Goal: Check status

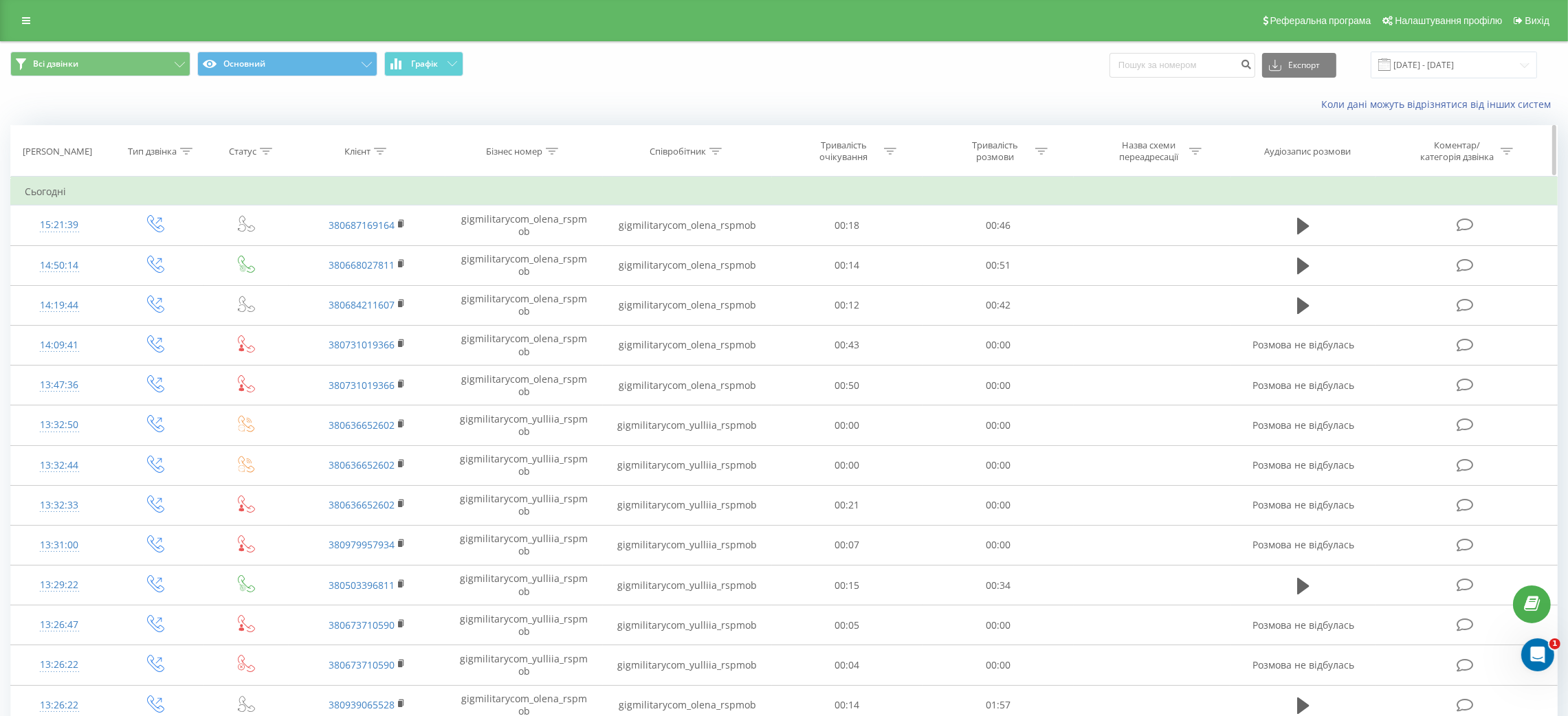
click at [714, 151] on icon at bounding box center [715, 151] width 12 height 7
click at [692, 253] on input "text" at bounding box center [687, 250] width 121 height 24
click at [836, 110] on div "Коли дані можуть відрізнятися вiд інших систем" at bounding box center [1077, 105] width 979 height 14
click at [798, 120] on div "Коли дані можуть відрізнятися вiд інших систем" at bounding box center [784, 104] width 1566 height 33
click at [754, 185] on icon at bounding box center [753, 187] width 7 height 7
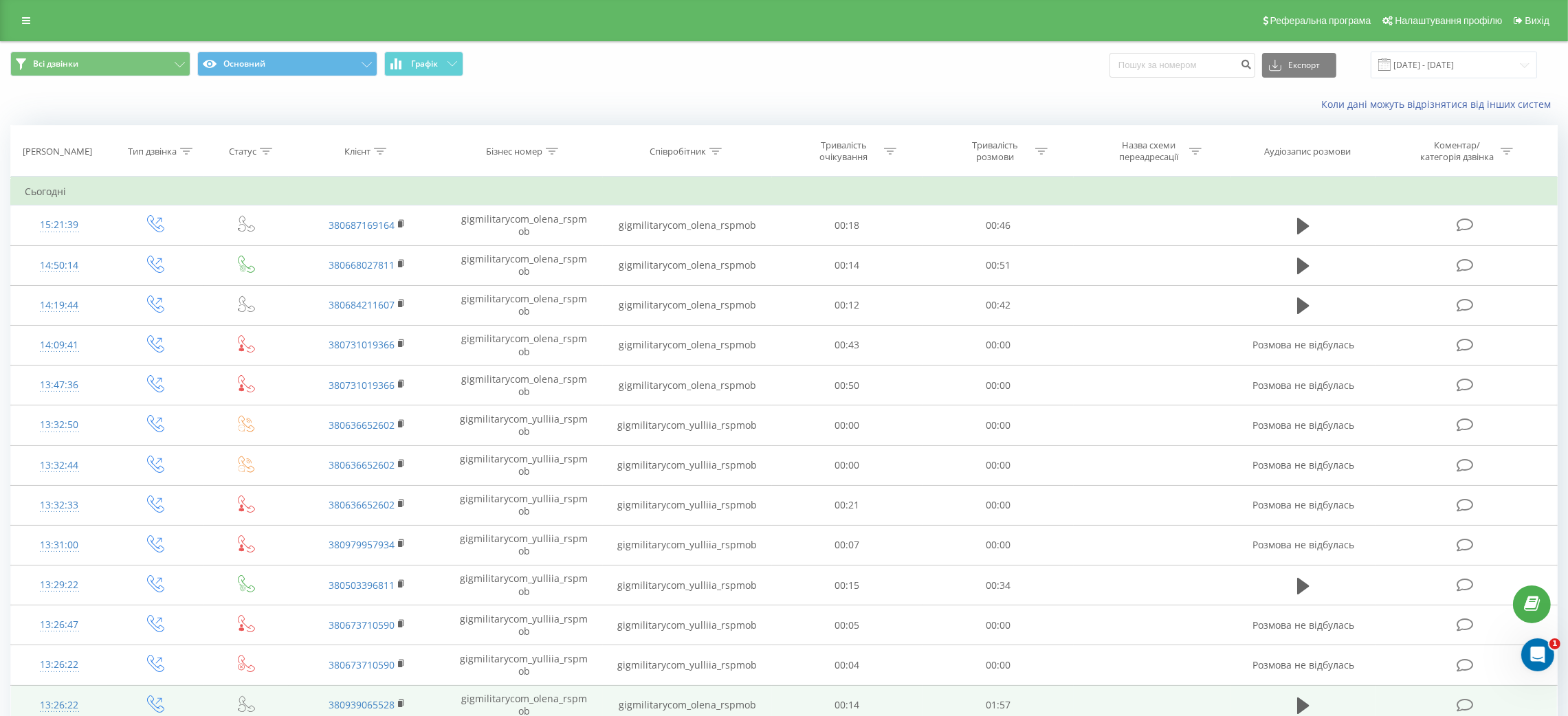
click at [1048, 714] on td "01:57" at bounding box center [997, 704] width 151 height 40
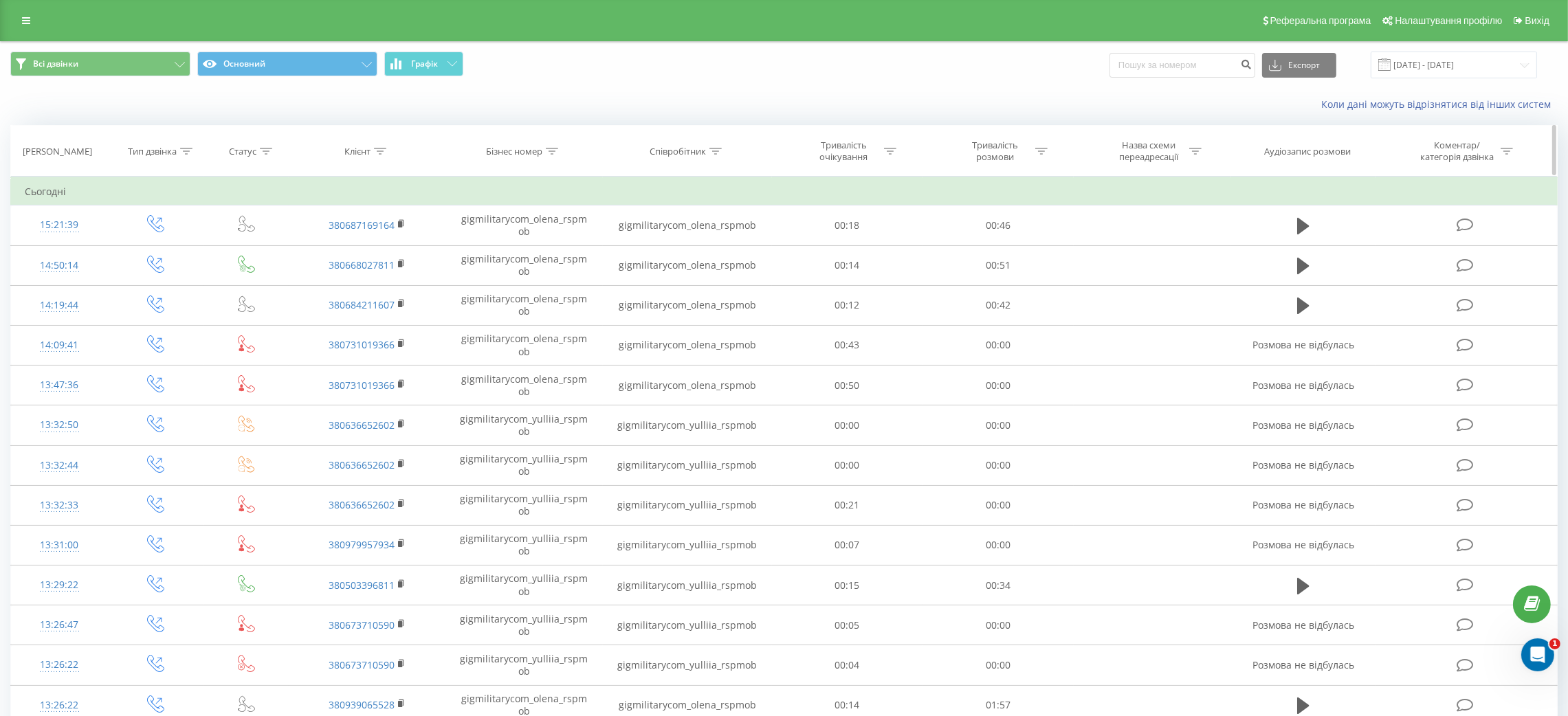
click at [1297, 127] on th "Аудіозапис розмови" at bounding box center [1303, 151] width 145 height 51
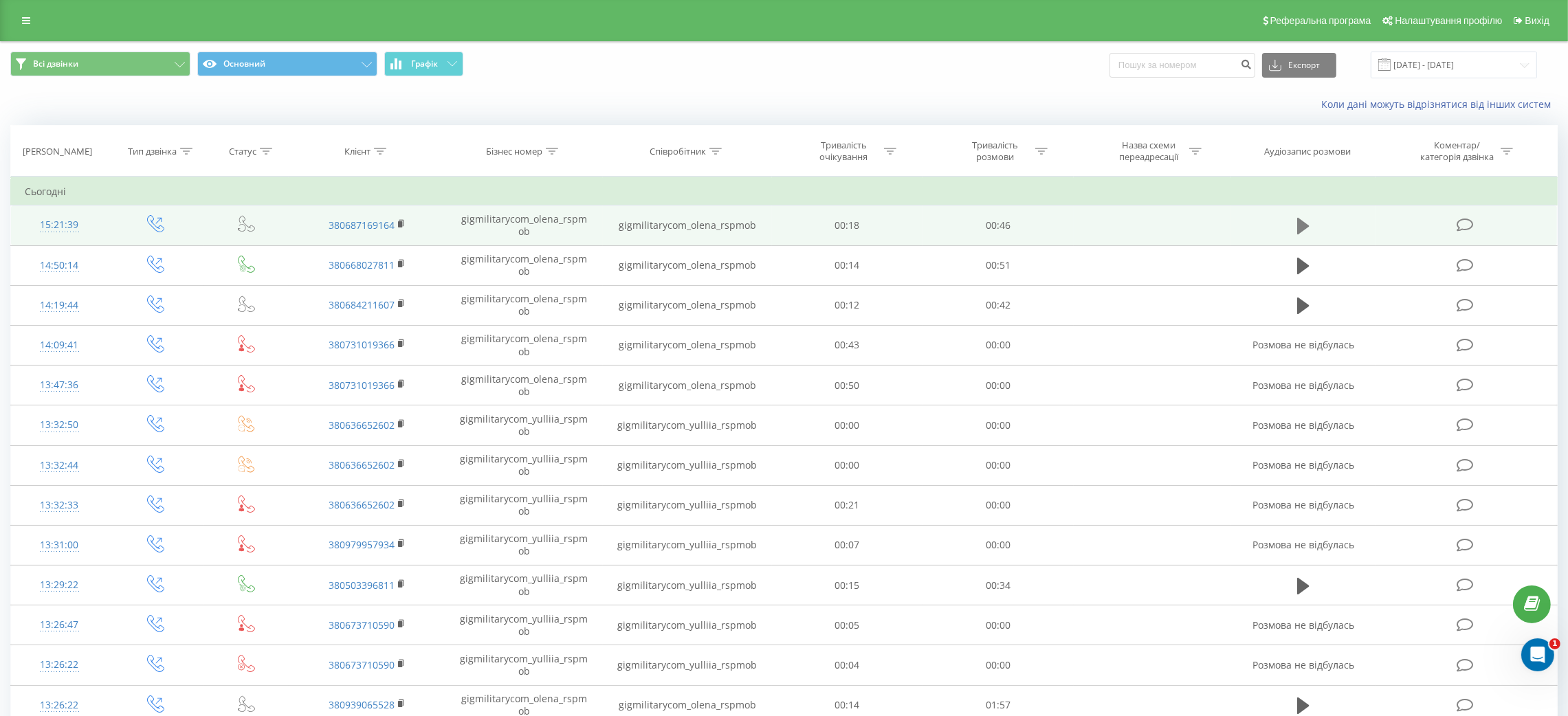
click at [1297, 222] on icon at bounding box center [1303, 225] width 12 height 16
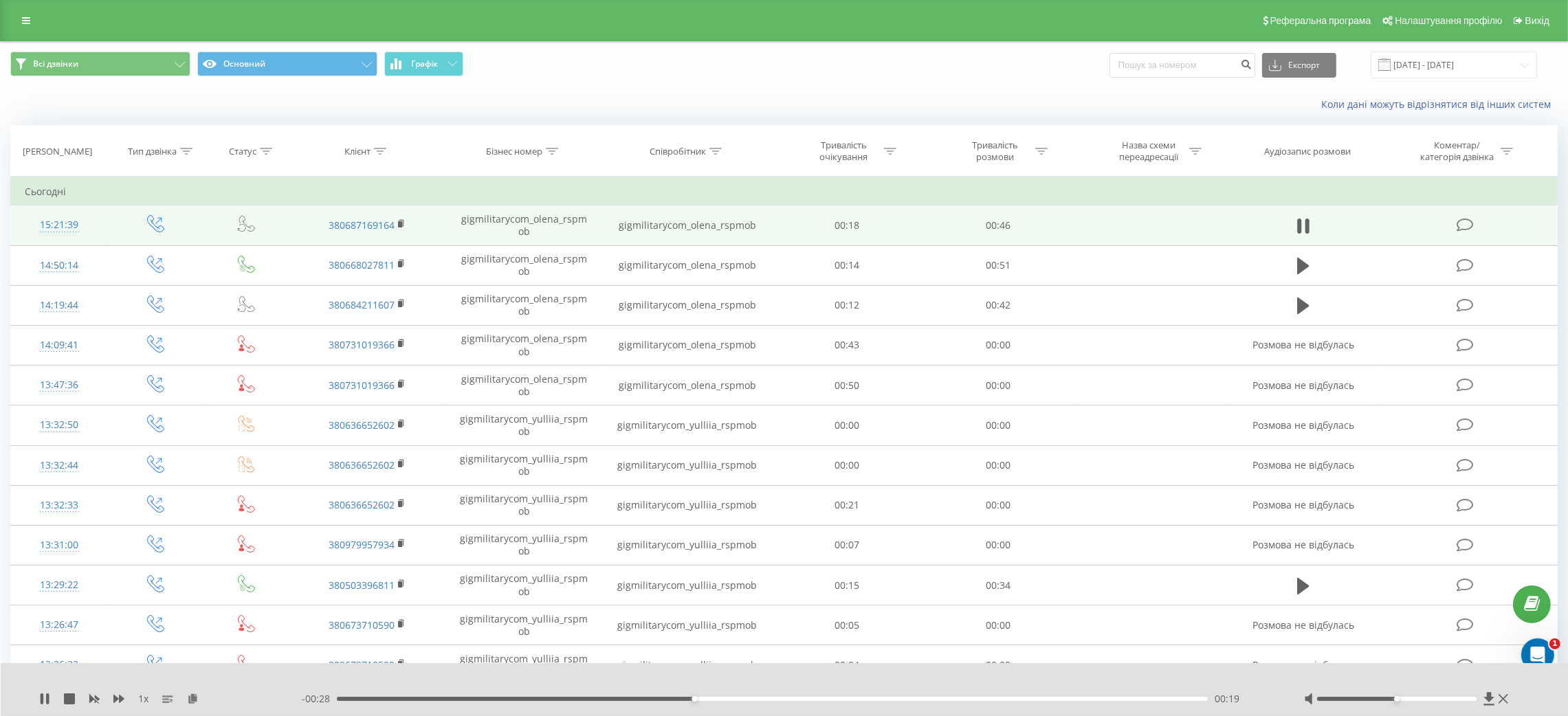
click at [40, 690] on div "1 x - 00:28 00:19 00:19" at bounding box center [784, 690] width 1568 height 53
click at [47, 694] on icon at bounding box center [47, 699] width 3 height 11
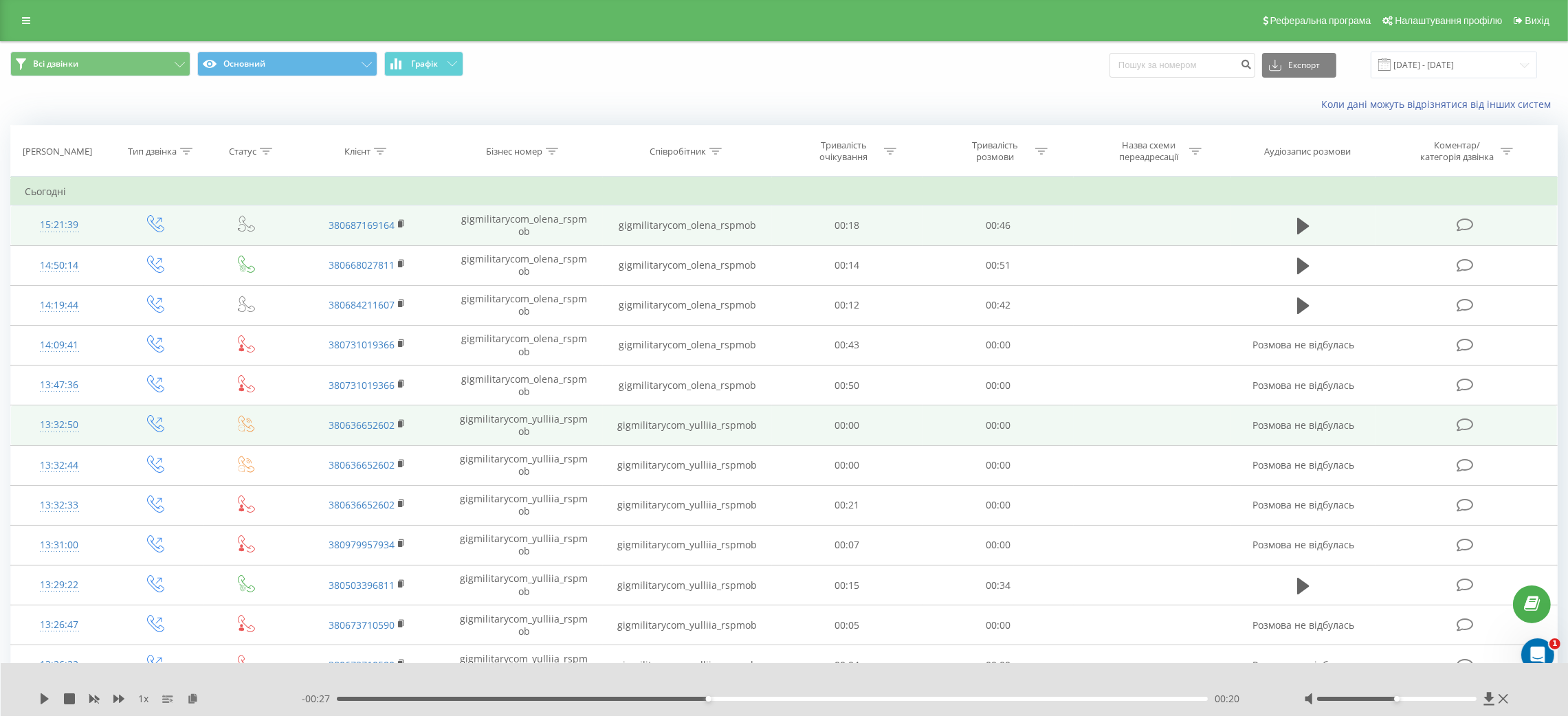
click at [601, 441] on td "gigmilitarycom_yulliia_rspmob" at bounding box center [524, 425] width 157 height 40
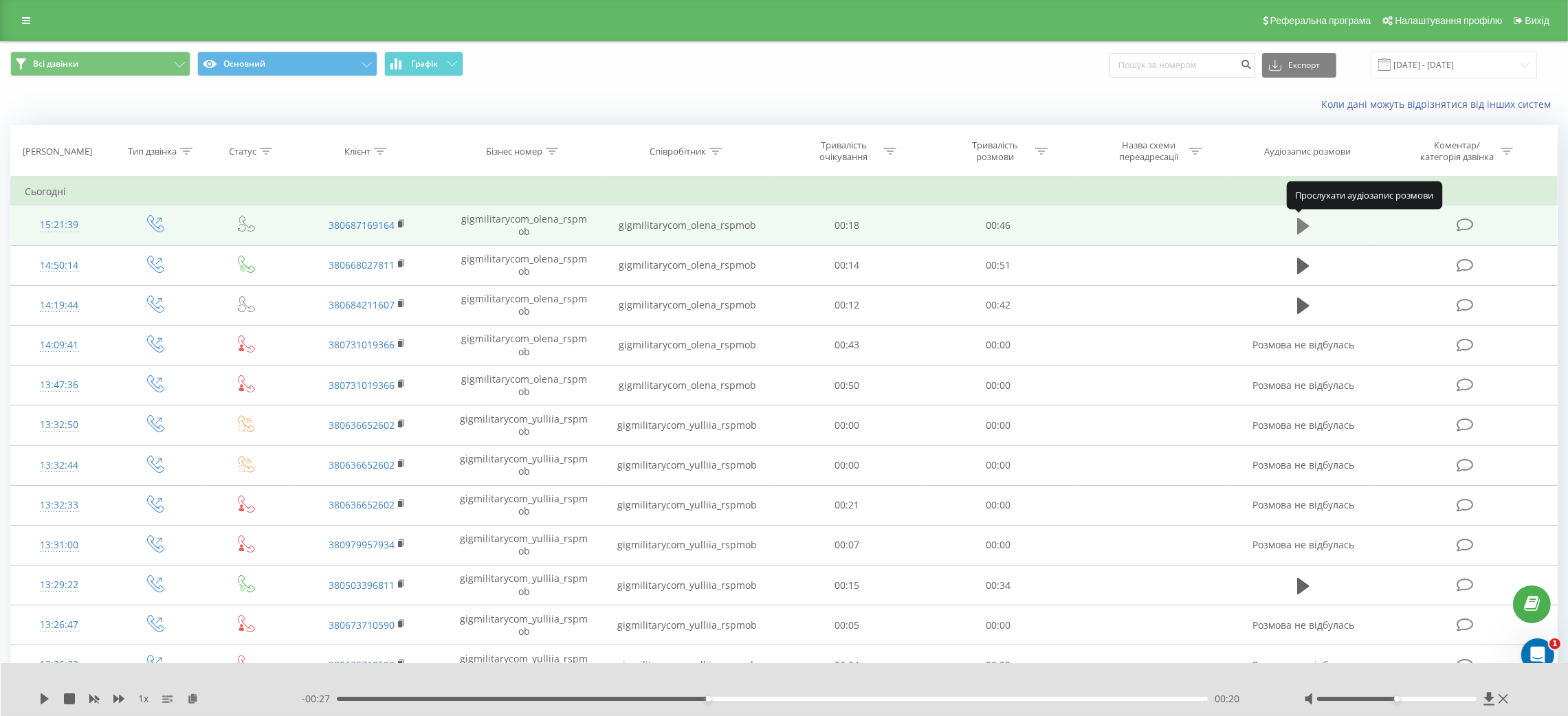
click at [1297, 220] on icon at bounding box center [1303, 225] width 12 height 16
click at [341, 703] on div "- 00:20 00:28 00:28" at bounding box center [785, 699] width 968 height 14
click at [341, 703] on div "- 00:19 00:28 00:28" at bounding box center [785, 699] width 968 height 14
click at [341, 701] on div "- 00:17 00:30 00:30" at bounding box center [785, 699] width 968 height 14
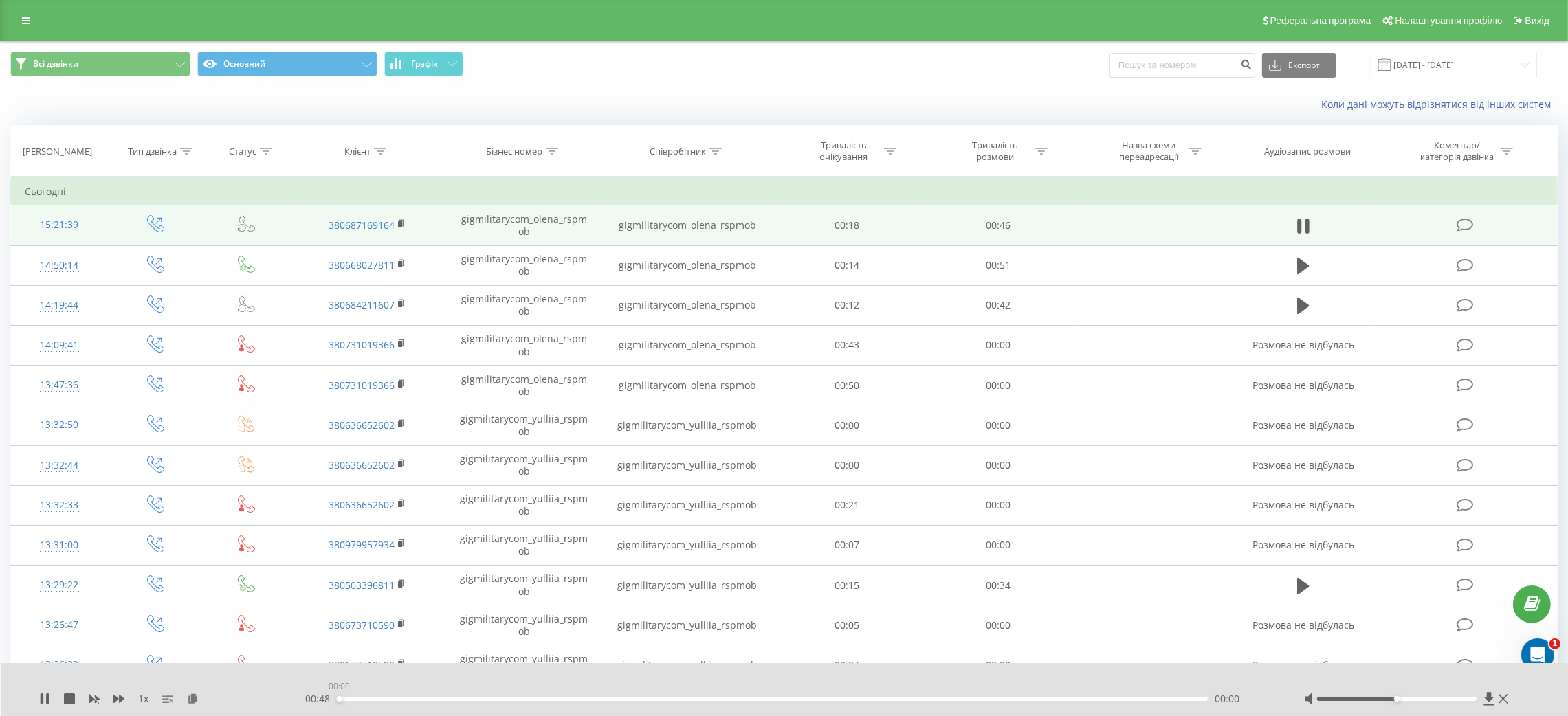
click at [339, 699] on div "00:00" at bounding box center [772, 698] width 871 height 4
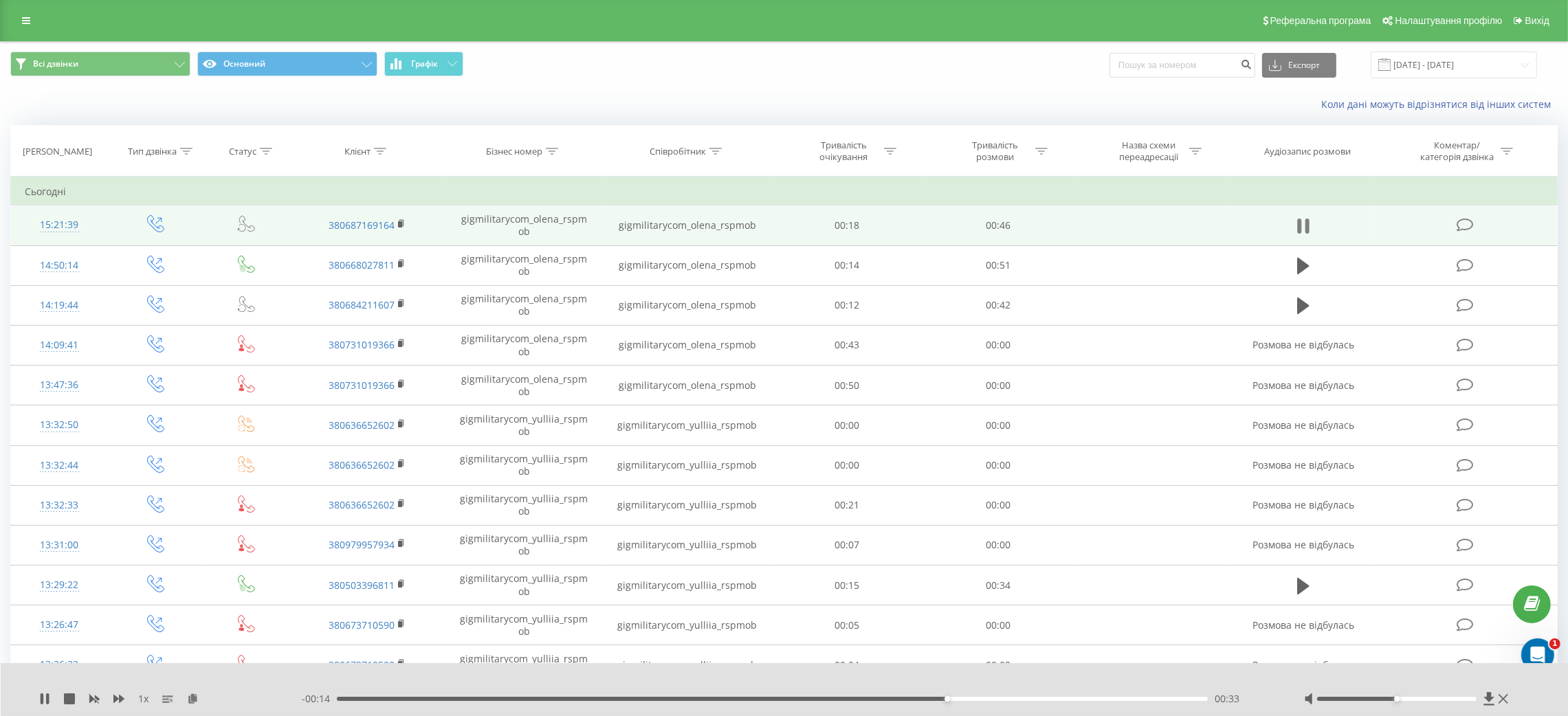
click at [1308, 229] on icon at bounding box center [1307, 225] width 4 height 15
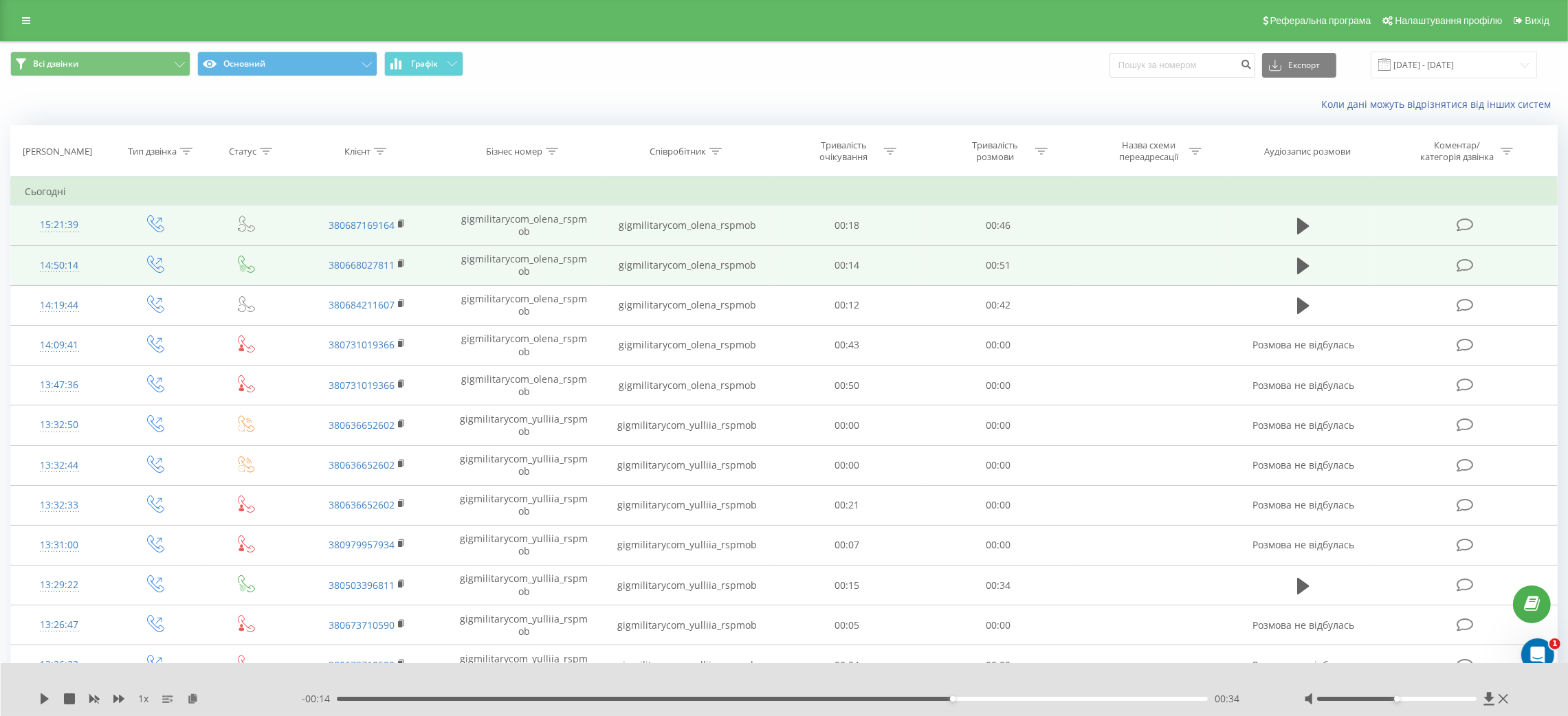
click at [1354, 256] on td at bounding box center [1302, 265] width 145 height 40
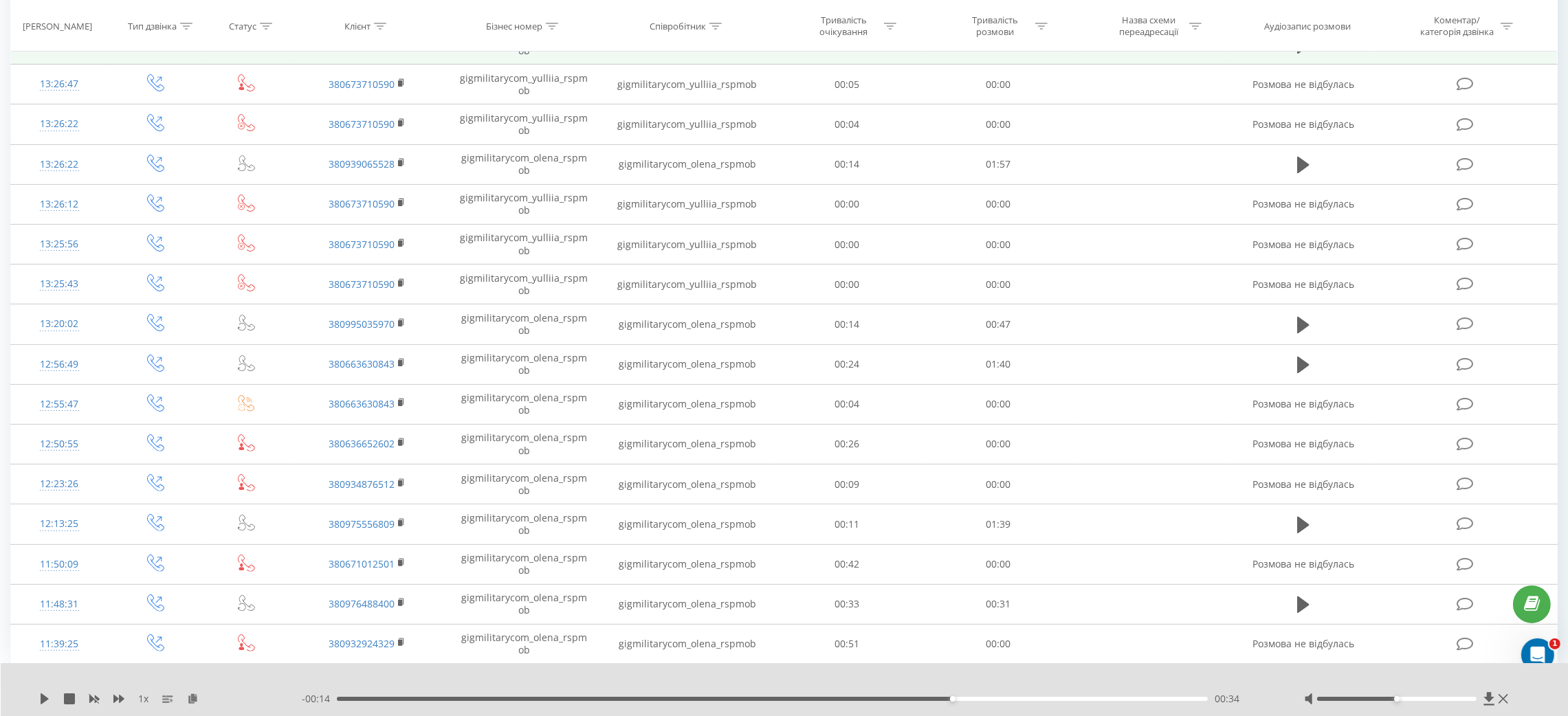
scroll to position [596, 0]
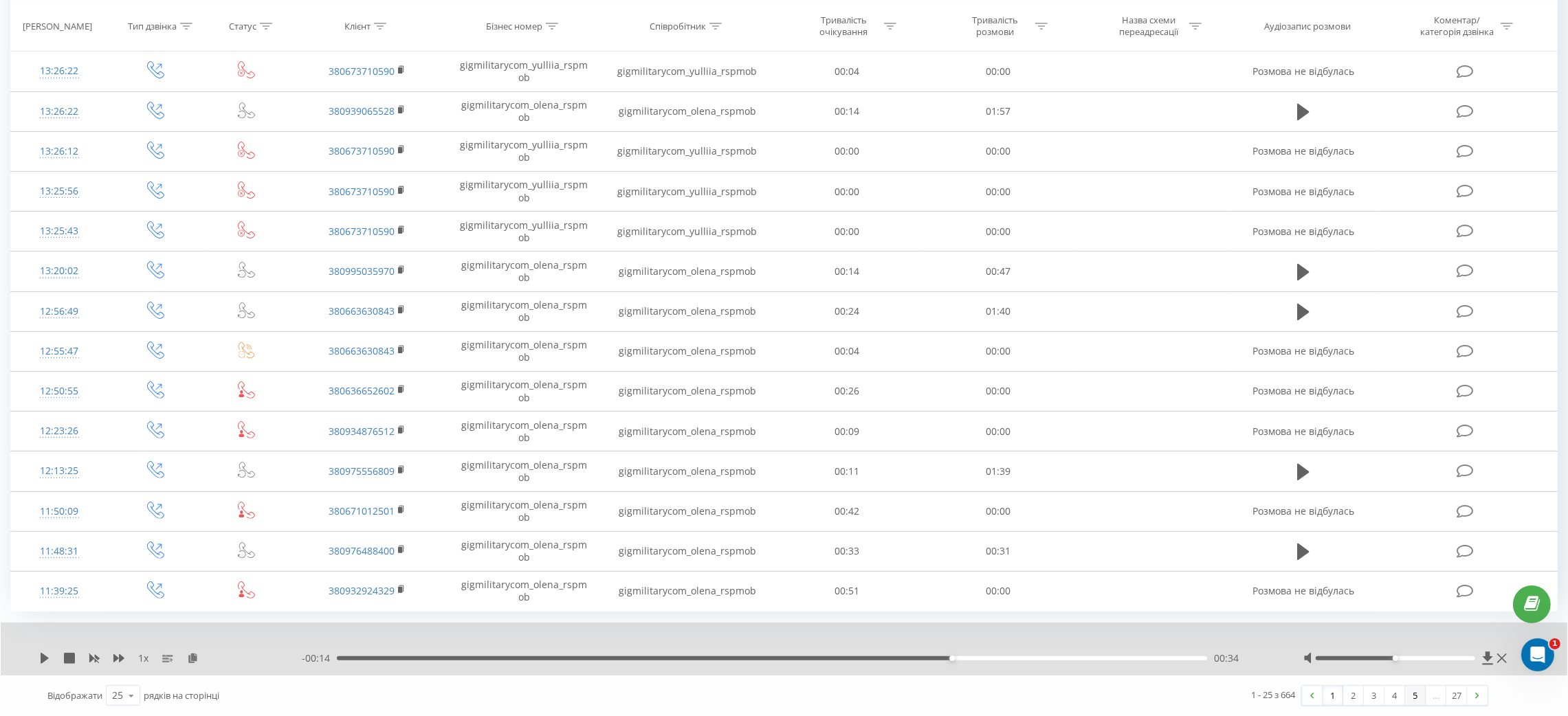
click at [1413, 696] on link "5" at bounding box center [1415, 695] width 21 height 19
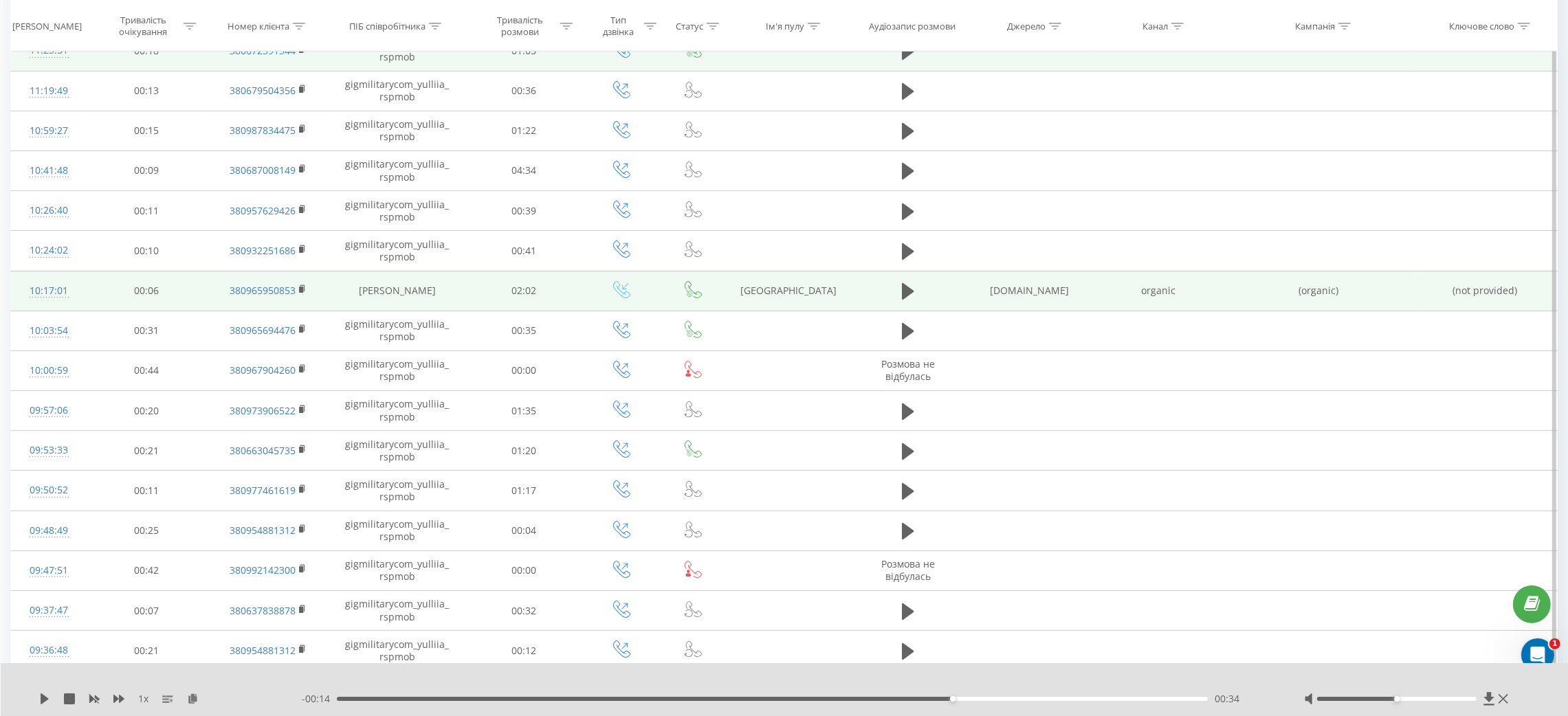
scroll to position [173, 0]
